Goal: Information Seeking & Learning: Learn about a topic

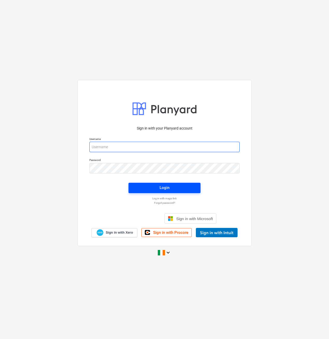
type input "[EMAIL_ADDRESS][DOMAIN_NAME]"
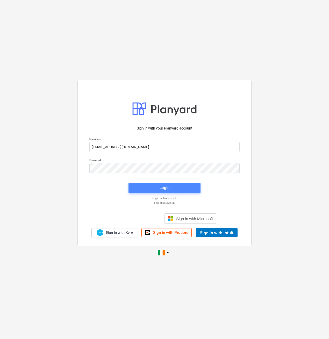
click at [193, 184] on span "Login" at bounding box center [165, 187] width 60 height 7
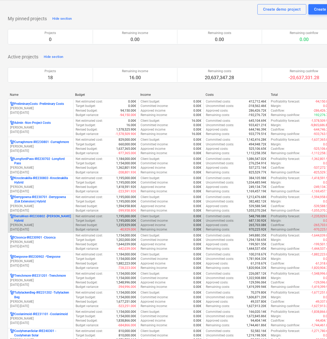
scroll to position [26, 0]
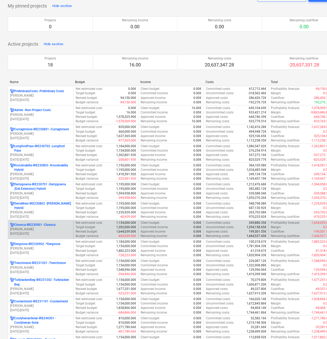
click at [40, 227] on p "Cloonca-IRE230901 - Cloonca" at bounding box center [34, 224] width 41 height 4
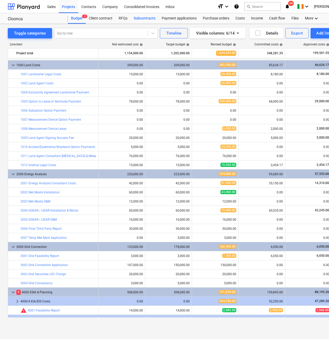
click at [139, 15] on div "Subcontracts" at bounding box center [145, 18] width 28 height 10
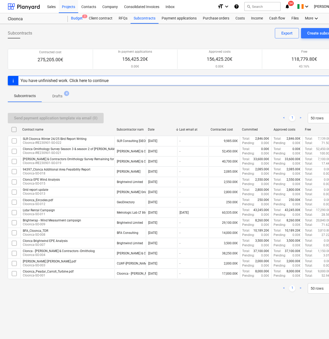
click at [75, 16] on div "Budget 2" at bounding box center [77, 18] width 18 height 10
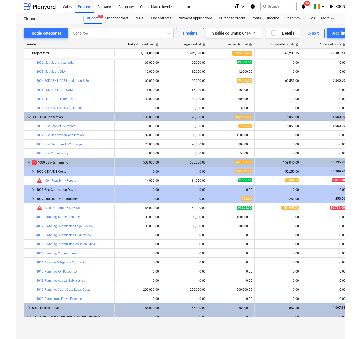
scroll to position [151, 0]
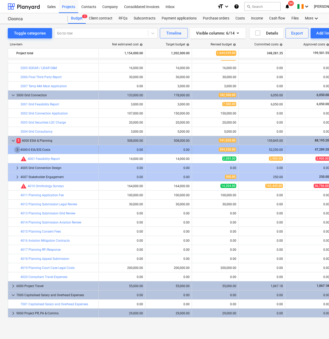
click at [16, 149] on span "keyboard_arrow_right" at bounding box center [17, 149] width 6 height 6
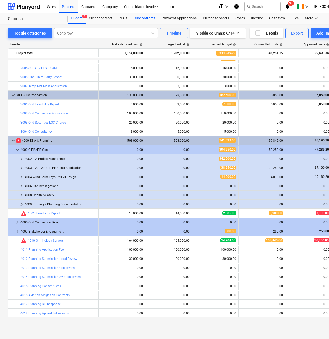
click at [141, 19] on div "Subcontracts" at bounding box center [145, 18] width 28 height 10
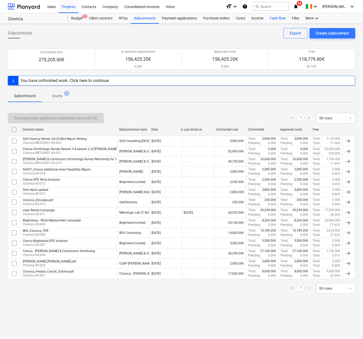
click at [273, 16] on div "Cash flow" at bounding box center [277, 18] width 22 height 10
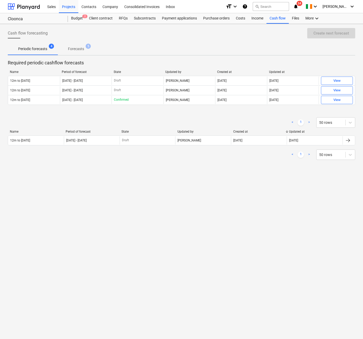
click at [327, 75] on div "Name Period of forecast State Updated by Created at Updated at" at bounding box center [181, 73] width 347 height 6
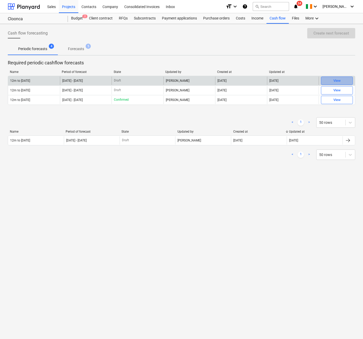
click at [329, 78] on span "View" at bounding box center [336, 81] width 27 height 6
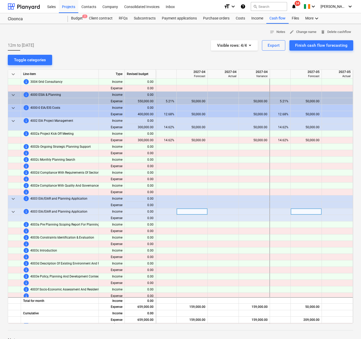
scroll to position [207, 0]
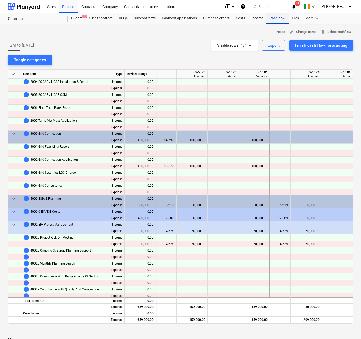
click at [281, 19] on div "Cash flow" at bounding box center [277, 18] width 22 height 10
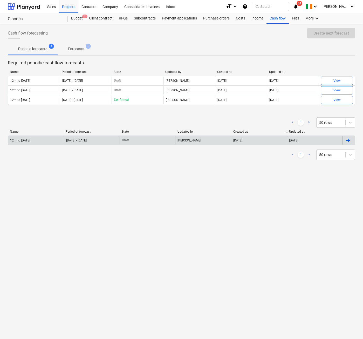
click at [328, 141] on div "[DATE]" at bounding box center [314, 140] width 56 height 8
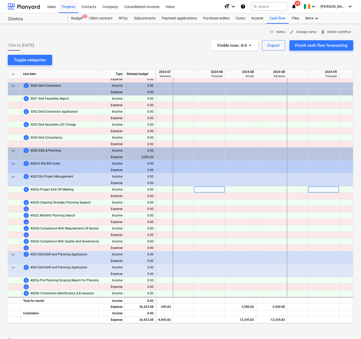
scroll to position [259, 439]
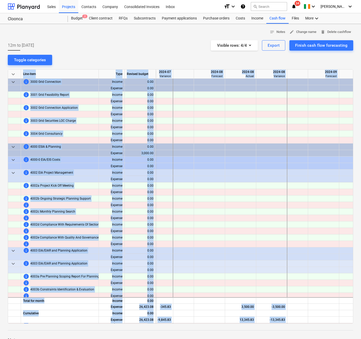
drag, startPoint x: 176, startPoint y: 323, endPoint x: 155, endPoint y: 324, distance: 21.8
click at [155, 324] on div "notes Notes edit Change name delete Delete cashflow 12m to [DATE] Visible rows …" at bounding box center [180, 210] width 361 height 372
drag, startPoint x: 155, startPoint y: 324, endPoint x: 133, endPoint y: 324, distance: 21.3
click at [133, 324] on div "notes Notes edit Change name delete Delete cashflow 12m to [DATE] Visible rows …" at bounding box center [180, 210] width 361 height 372
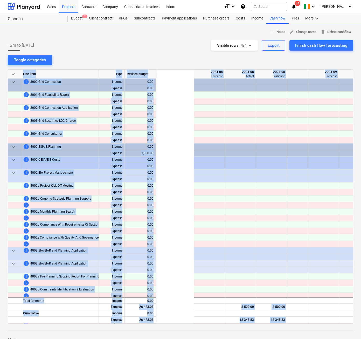
scroll to position [259, 550]
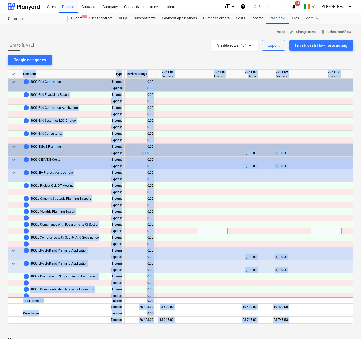
click at [200, 231] on div at bounding box center [212, 231] width 31 height 6
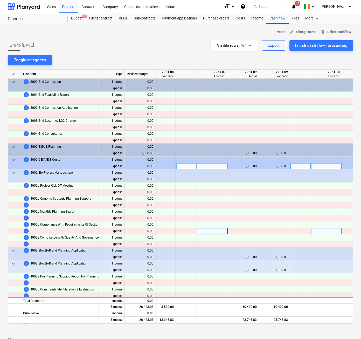
click at [249, 167] on div "3,300.00" at bounding box center [243, 166] width 27 height 6
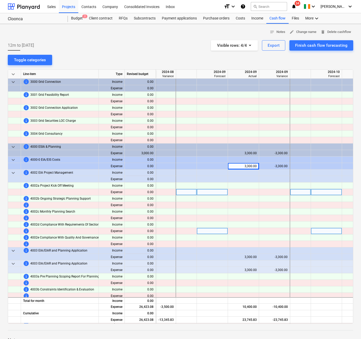
click at [253, 193] on div at bounding box center [243, 192] width 31 height 6
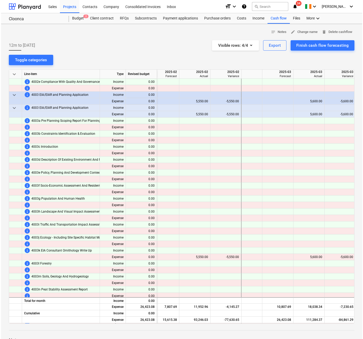
scroll to position [415, 1174]
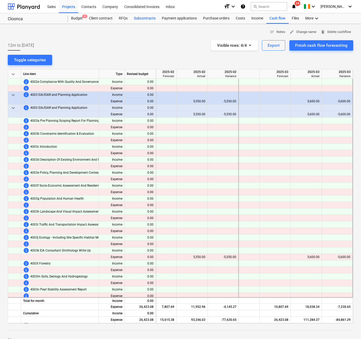
click at [149, 20] on div "Subcontracts" at bounding box center [145, 18] width 28 height 10
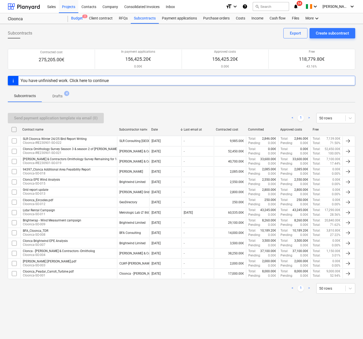
click at [79, 21] on div "Budget 2" at bounding box center [77, 18] width 18 height 10
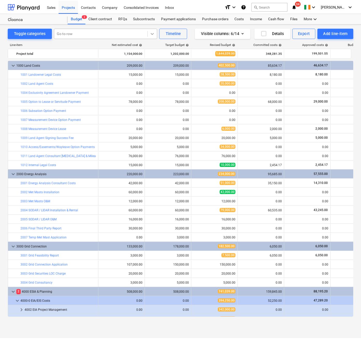
scroll to position [151, 0]
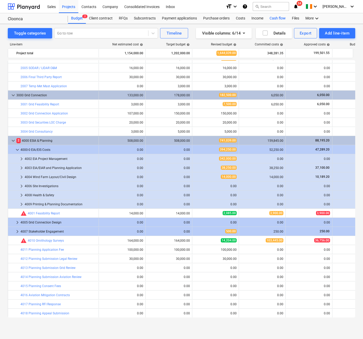
click at [283, 20] on div "Cash flow" at bounding box center [277, 18] width 22 height 10
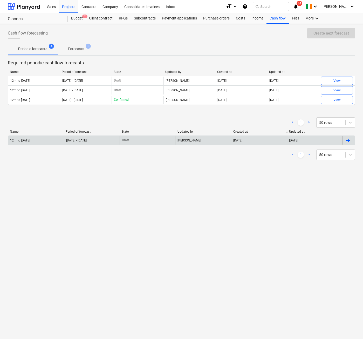
click at [329, 140] on div "[DATE]" at bounding box center [314, 140] width 56 height 8
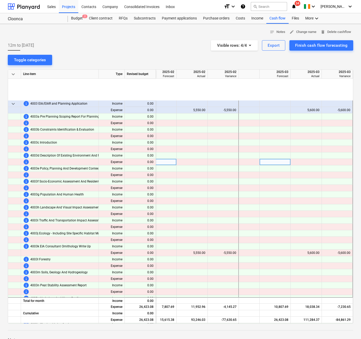
scroll to position [467, 1174]
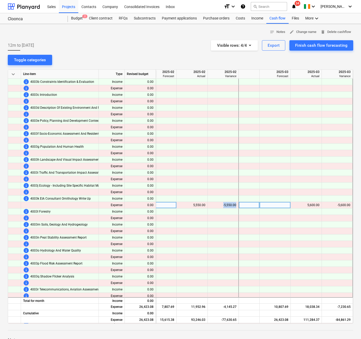
drag, startPoint x: 221, startPoint y: 205, endPoint x: 235, endPoint y: 206, distance: 14.5
click at [235, 206] on div "-5,550.00" at bounding box center [223, 205] width 31 height 6
drag, startPoint x: 235, startPoint y: 206, endPoint x: 225, endPoint y: 243, distance: 38.4
click at [225, 243] on div at bounding box center [223, 244] width 31 height 6
click at [199, 204] on div "5,550.00" at bounding box center [192, 205] width 27 height 6
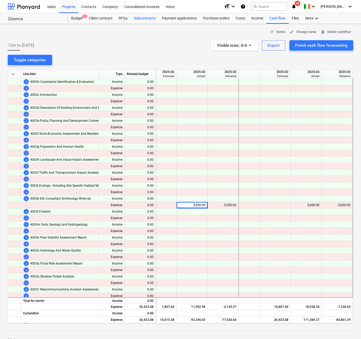
click at [143, 22] on div "Subcontracts" at bounding box center [145, 18] width 28 height 10
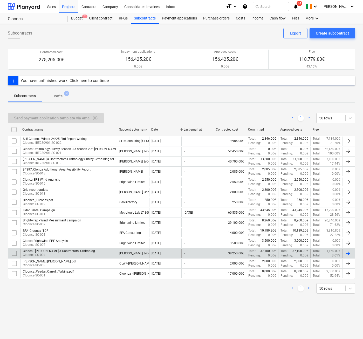
click at [79, 253] on p "Cloonca-SO-004" at bounding box center [59, 255] width 72 height 4
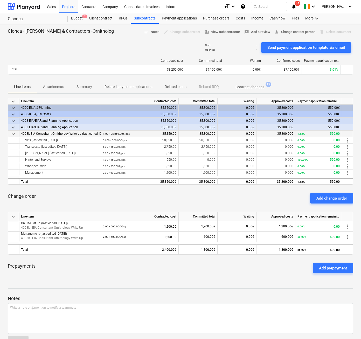
click at [76, 133] on div "4003k EIA Consultant Ornithology Write Up (last edited [DATE])" at bounding box center [60, 133] width 78 height 6
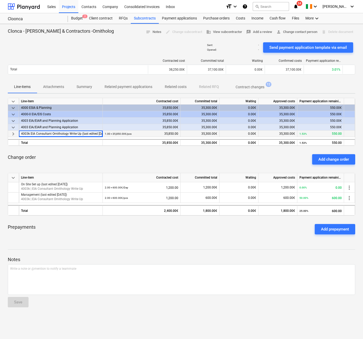
click at [97, 154] on div "Change order Add change order" at bounding box center [181, 159] width 347 height 19
click at [14, 137] on div "keyboard_arrow_down Line-item Contracted cost Committed total Waiting Approved …" at bounding box center [181, 122] width 347 height 48
click at [14, 134] on span "keyboard_arrow_right" at bounding box center [13, 134] width 6 height 6
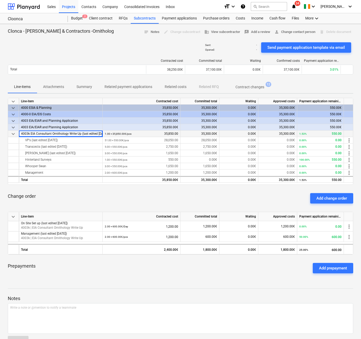
click at [77, 195] on div "Change order Add change order" at bounding box center [180, 198] width 345 height 19
click at [272, 18] on div "Cash flow" at bounding box center [277, 18] width 22 height 10
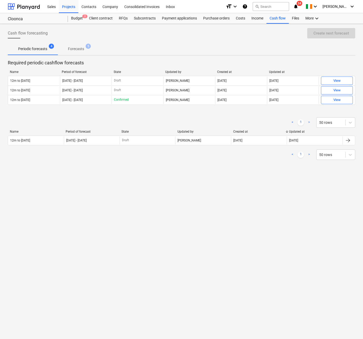
click at [160, 146] on div "Name Period of forecast State Updated by Created at Updated at 12m to [DATE] [D…" at bounding box center [181, 139] width 347 height 18
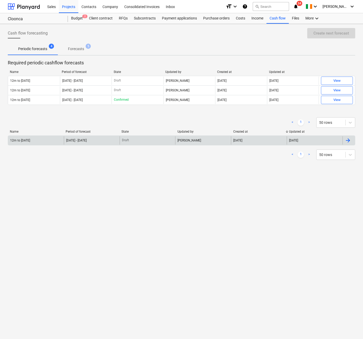
click at [160, 142] on div "Draft" at bounding box center [148, 140] width 56 height 8
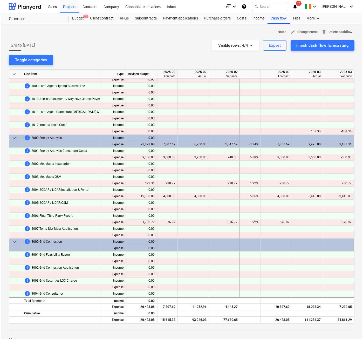
scroll to position [104, 1174]
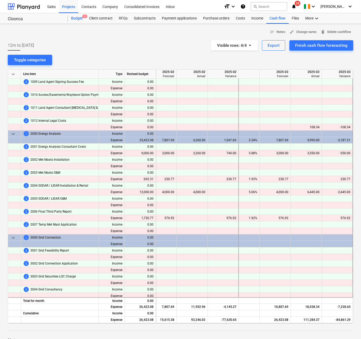
click at [77, 18] on div "Budget 2" at bounding box center [77, 18] width 18 height 10
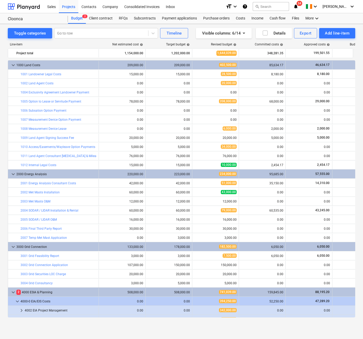
scroll to position [151, 0]
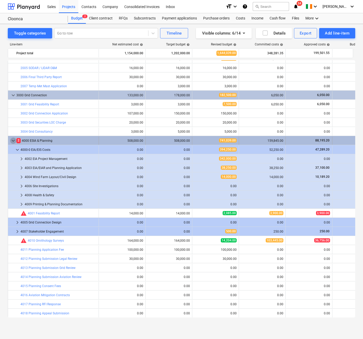
click at [16, 141] on span "keyboard_arrow_down" at bounding box center [13, 140] width 6 height 6
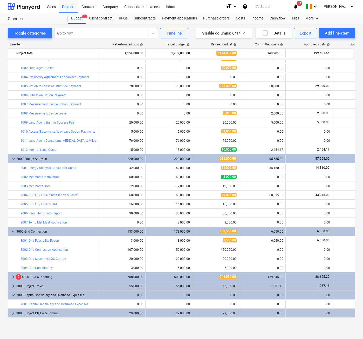
scroll to position [0, 0]
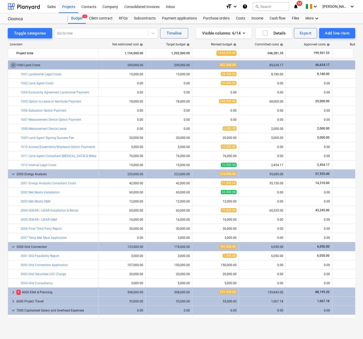
click at [12, 65] on span "keyboard_arrow_down" at bounding box center [13, 65] width 6 height 6
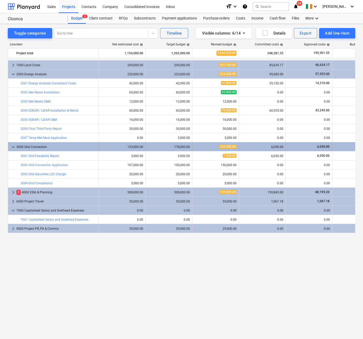
click at [13, 148] on span "keyboard_arrow_down" at bounding box center [13, 147] width 6 height 6
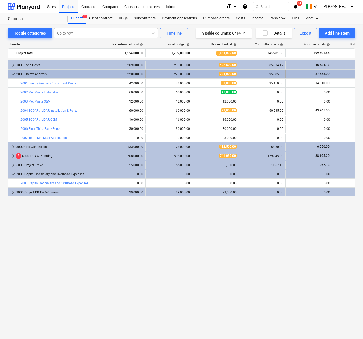
click at [15, 74] on span "keyboard_arrow_down" at bounding box center [13, 74] width 6 height 6
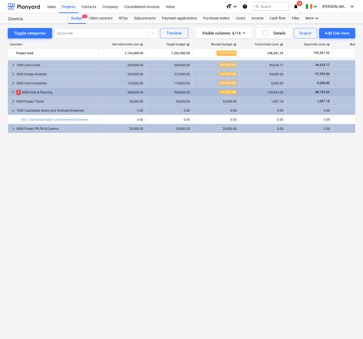
click at [11, 91] on span "keyboard_arrow_right" at bounding box center [13, 92] width 6 height 6
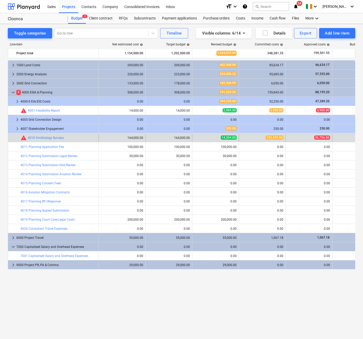
click at [321, 137] on span "36,756.00" at bounding box center [322, 137] width 16 height 4
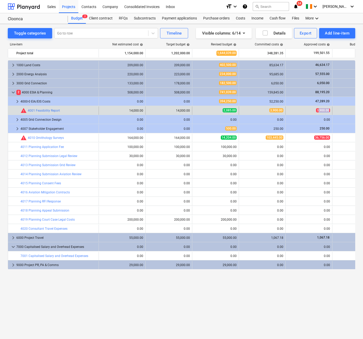
drag, startPoint x: 318, startPoint y: 110, endPoint x: 334, endPoint y: 111, distance: 15.8
click at [329, 111] on div "bar_chart warning 4001 Feasibility Report edit 14,000.00 edit 14,000.00 edit 2,…" at bounding box center [200, 110] width 384 height 8
drag, startPoint x: 334, startPoint y: 111, endPoint x: 313, endPoint y: 111, distance: 20.8
click at [313, 111] on div "3,900.00" at bounding box center [309, 110] width 42 height 4
drag, startPoint x: 316, startPoint y: 110, endPoint x: 328, endPoint y: 112, distance: 12.8
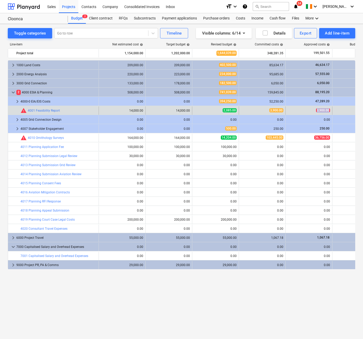
click at [328, 112] on div "3,900.00" at bounding box center [309, 110] width 42 height 4
drag, startPoint x: 328, startPoint y: 112, endPoint x: 317, endPoint y: 110, distance: 11.3
click at [317, 110] on span "3,900.00" at bounding box center [323, 110] width 14 height 4
drag, startPoint x: 316, startPoint y: 110, endPoint x: 332, endPoint y: 110, distance: 16.1
click at [329, 110] on div "3,900.00" at bounding box center [308, 110] width 47 height 8
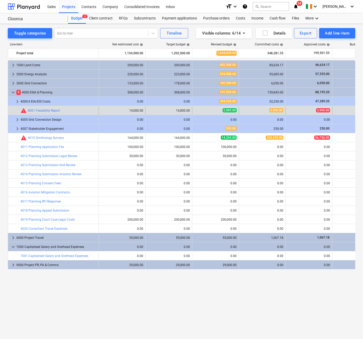
click at [279, 109] on span "3,900.00" at bounding box center [276, 110] width 14 height 4
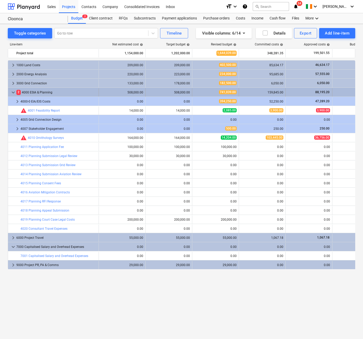
click at [33, 91] on div "2 4000 ESIA & Planning" at bounding box center [56, 92] width 80 height 8
